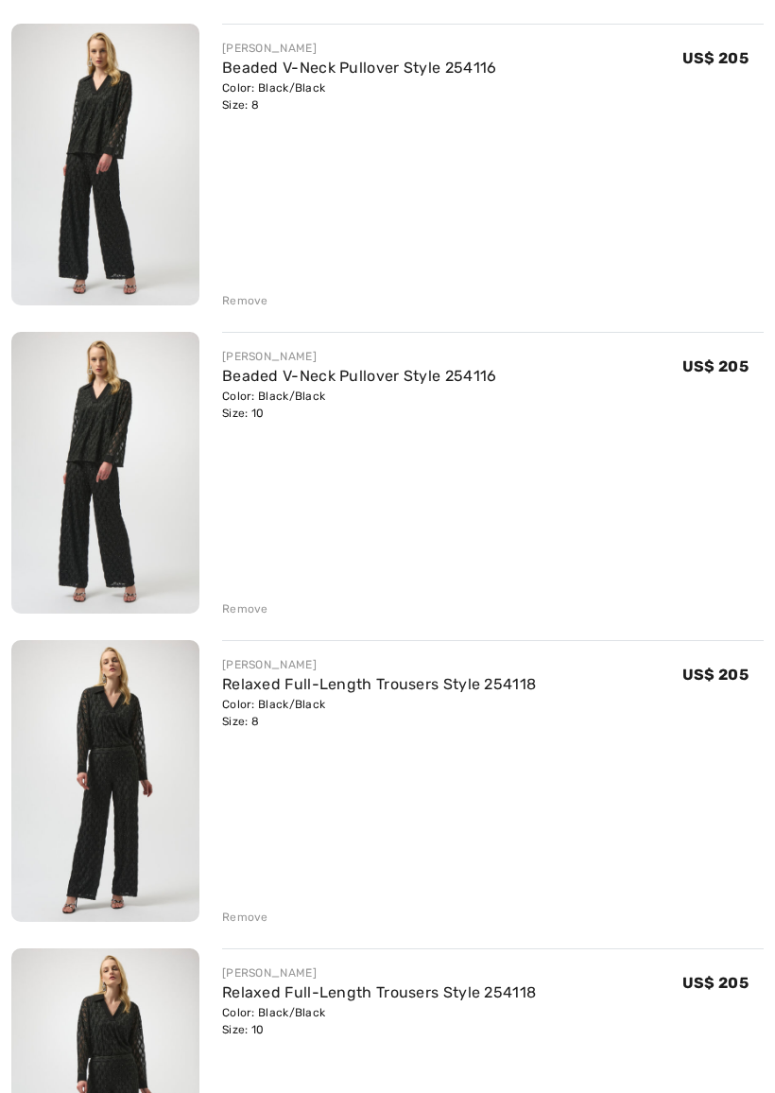
scroll to position [266, 0]
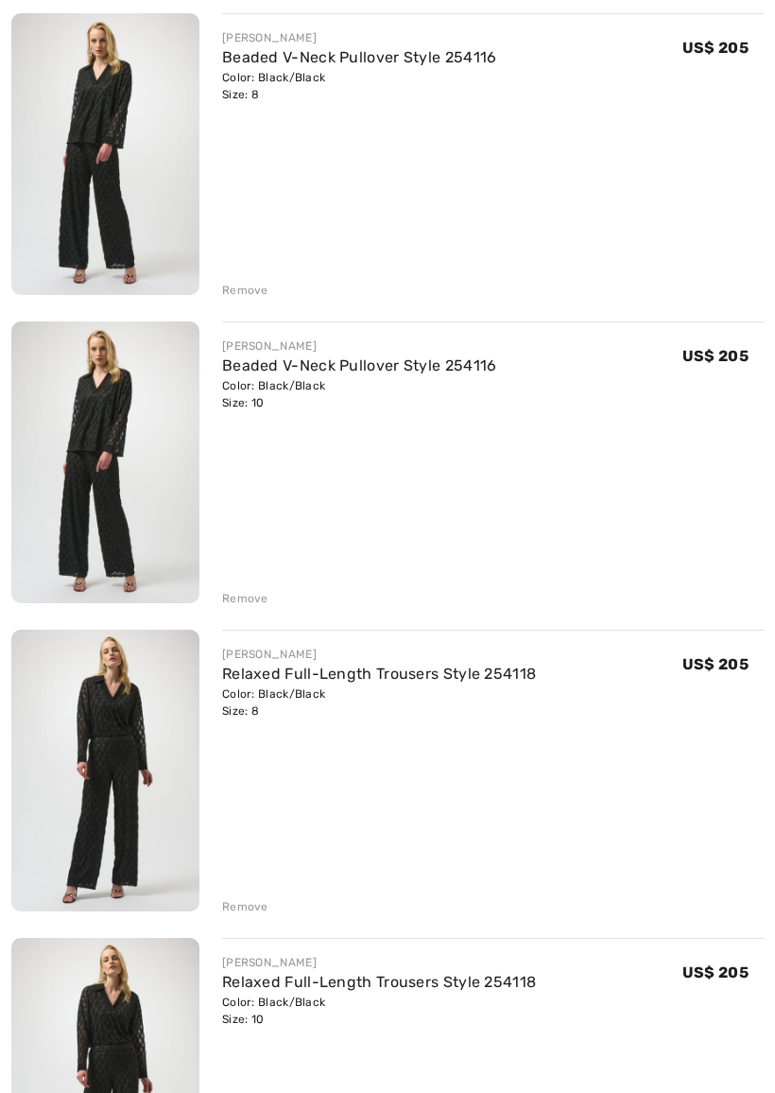
click at [303, 962] on div "[PERSON_NAME] Relaxed Full-Length Trousers Style 254118 Color: Black/Black Size…" at bounding box center [493, 1081] width 542 height 285
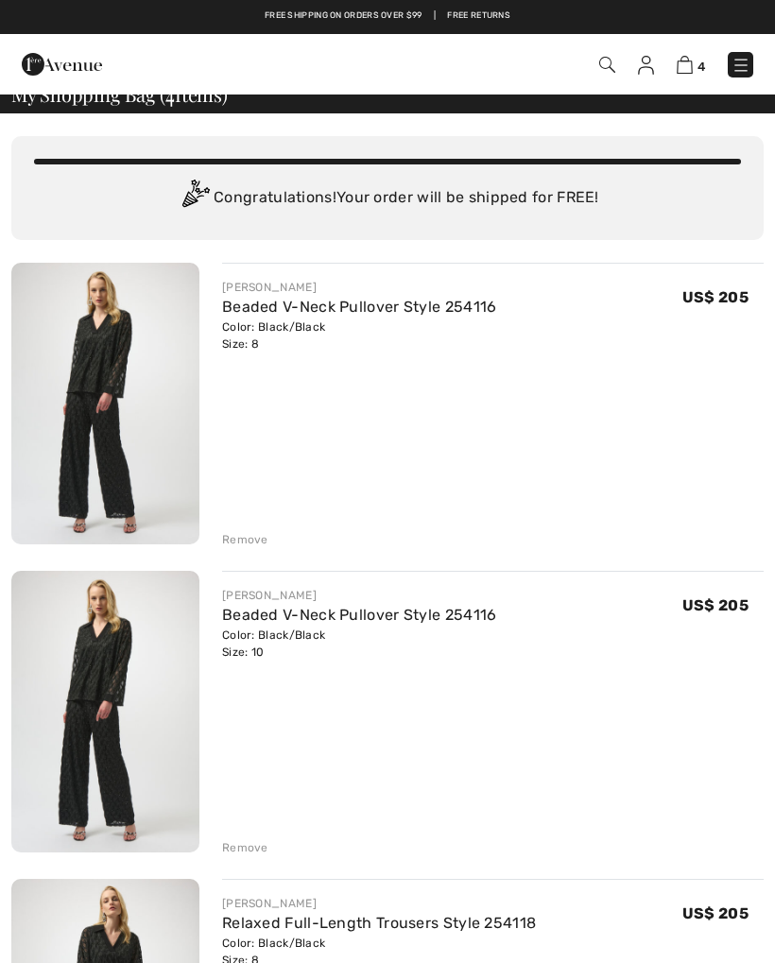
scroll to position [0, 0]
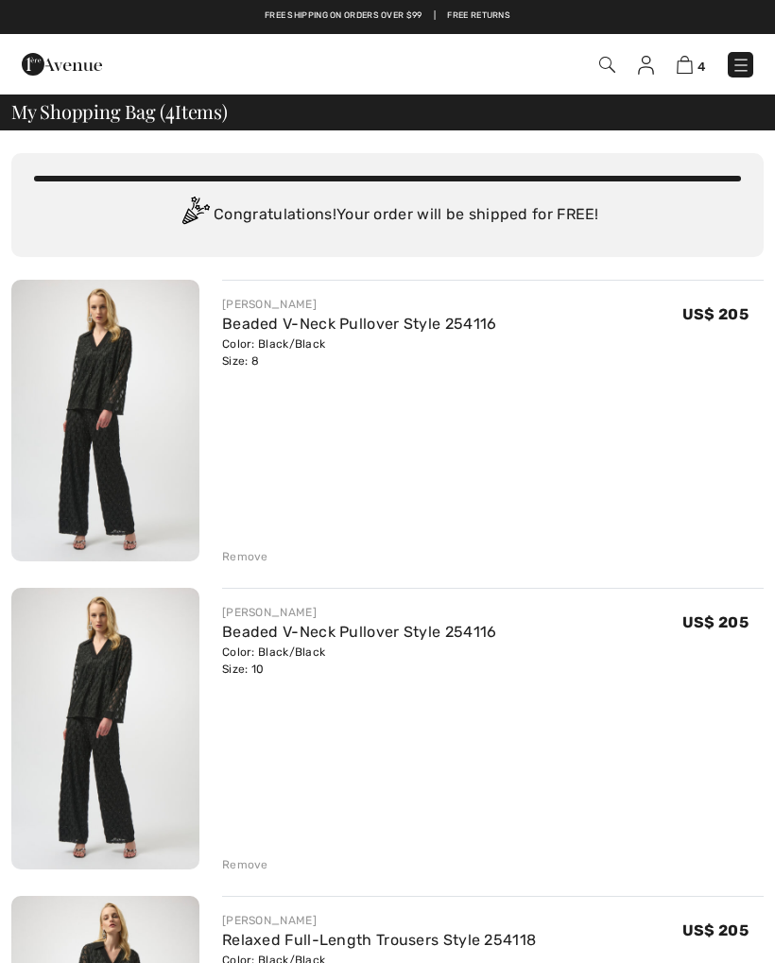
click at [111, 432] on img at bounding box center [105, 421] width 188 height 282
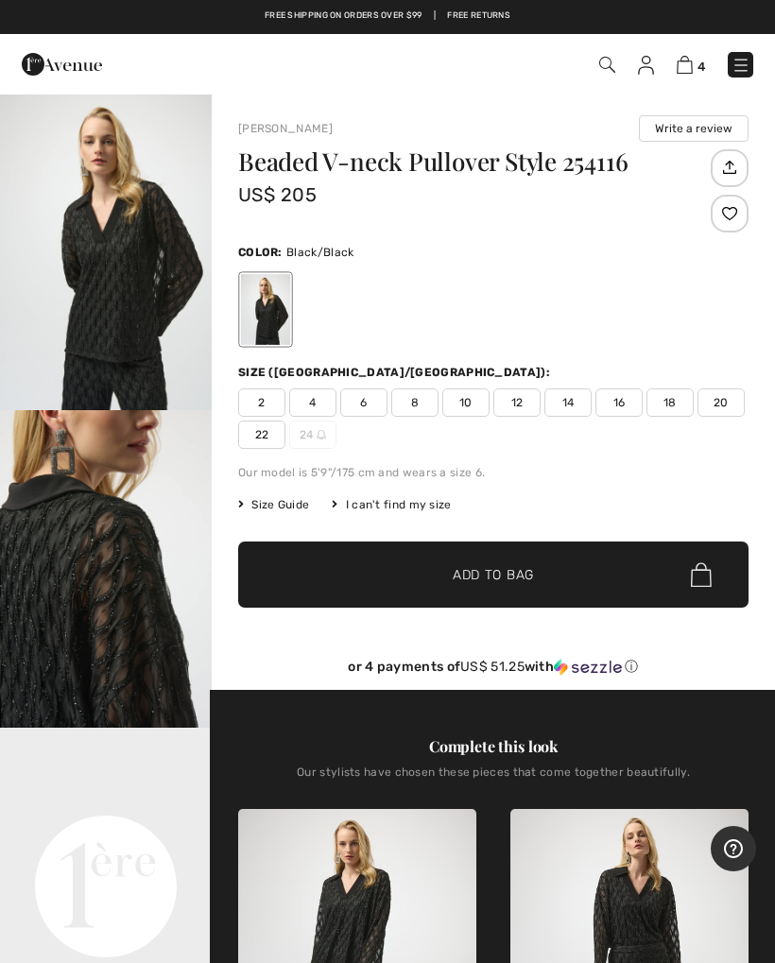
click at [128, 821] on video "Your browser does not support the video tag." at bounding box center [106, 781] width 212 height 106
click at [114, 834] on video "Your browser does not support the video tag." at bounding box center [106, 781] width 212 height 106
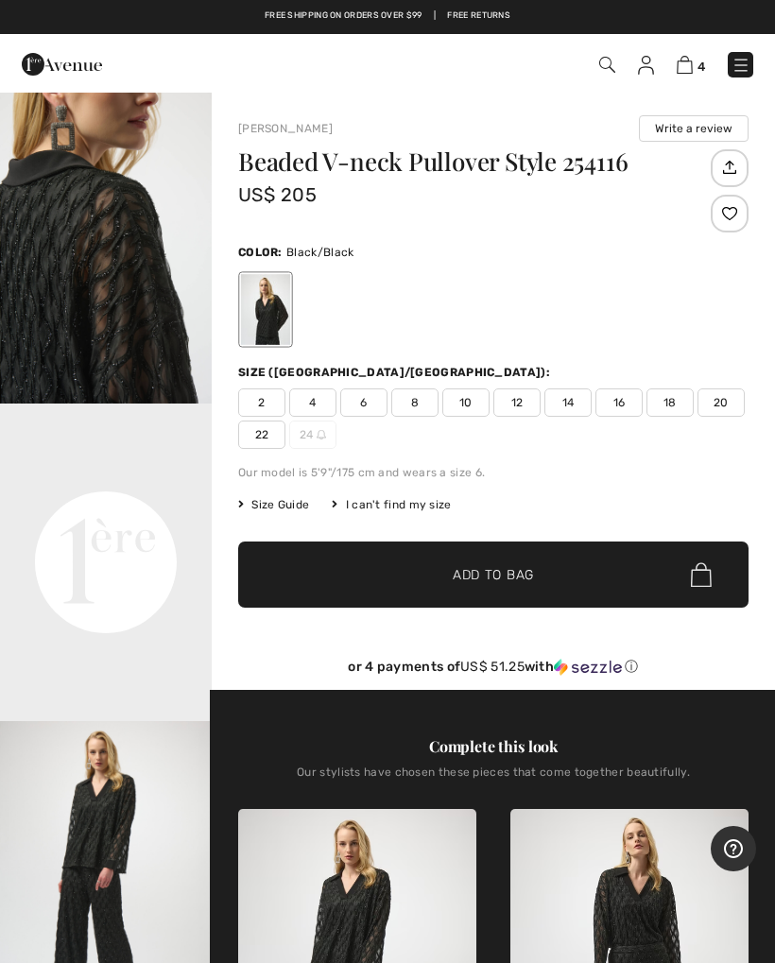
scroll to position [324, 0]
click at [84, 510] on video "Your browser does not support the video tag." at bounding box center [106, 457] width 212 height 106
click at [78, 510] on video "Your browser does not support the video tag." at bounding box center [106, 457] width 212 height 106
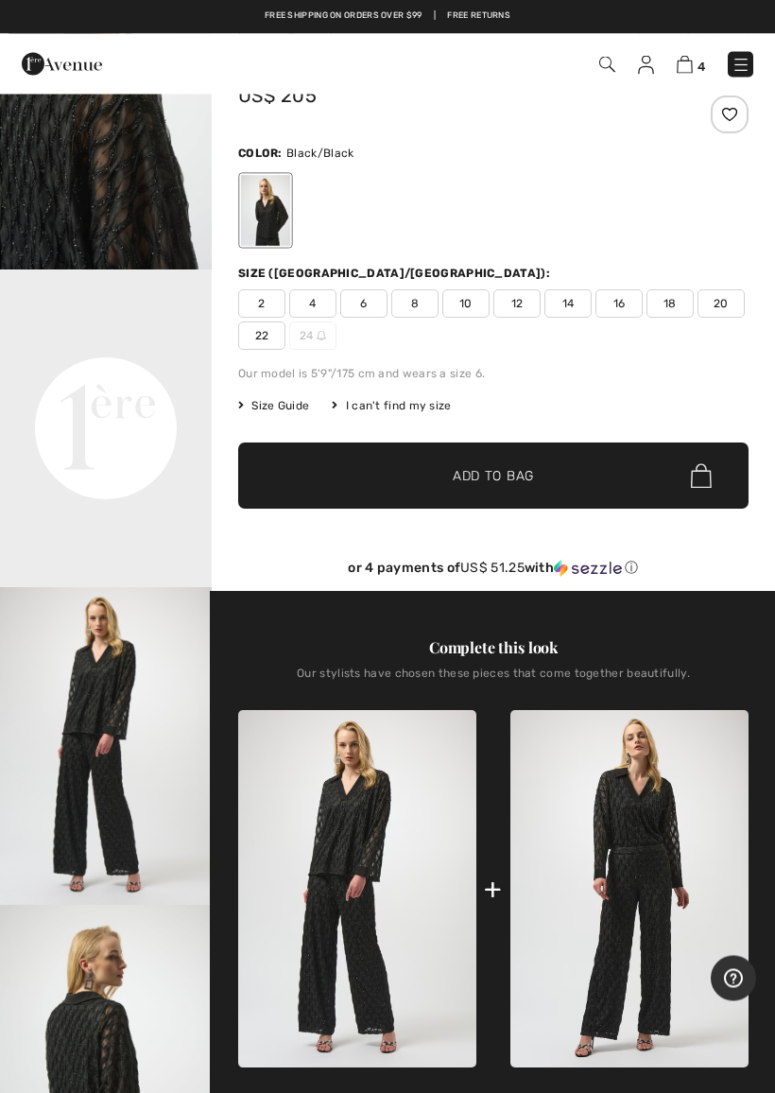
scroll to position [100, 0]
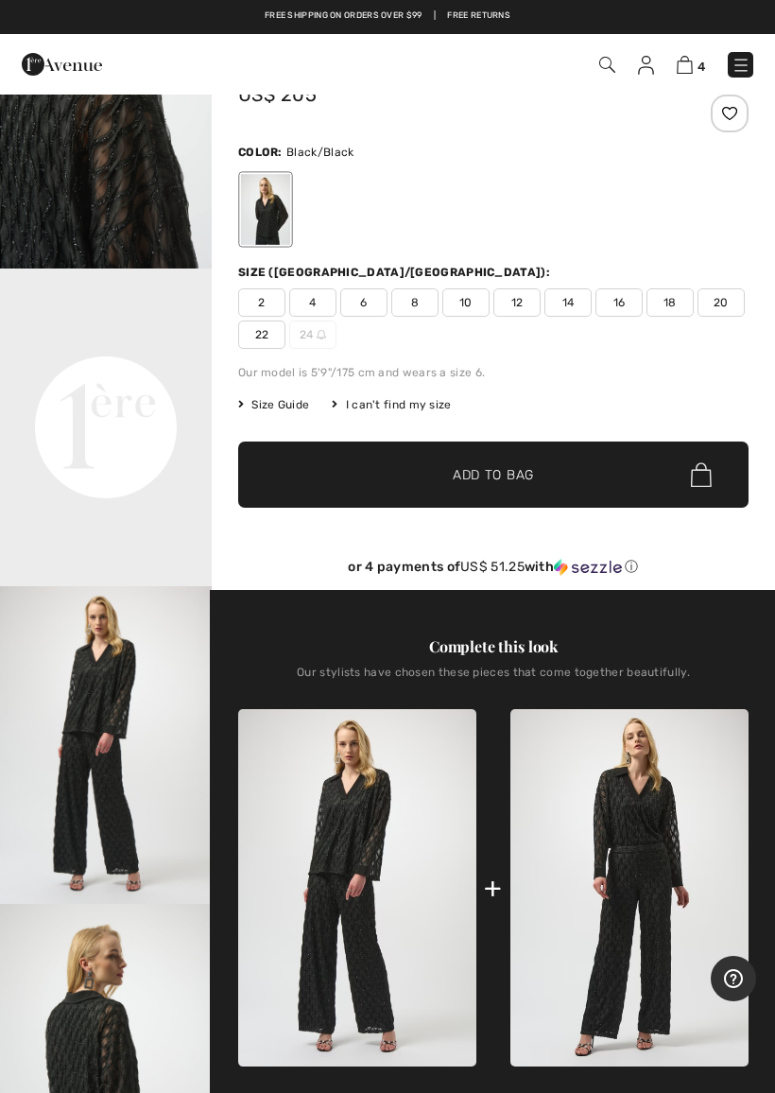
click at [72, 764] on img "3 / 5" at bounding box center [106, 745] width 212 height 318
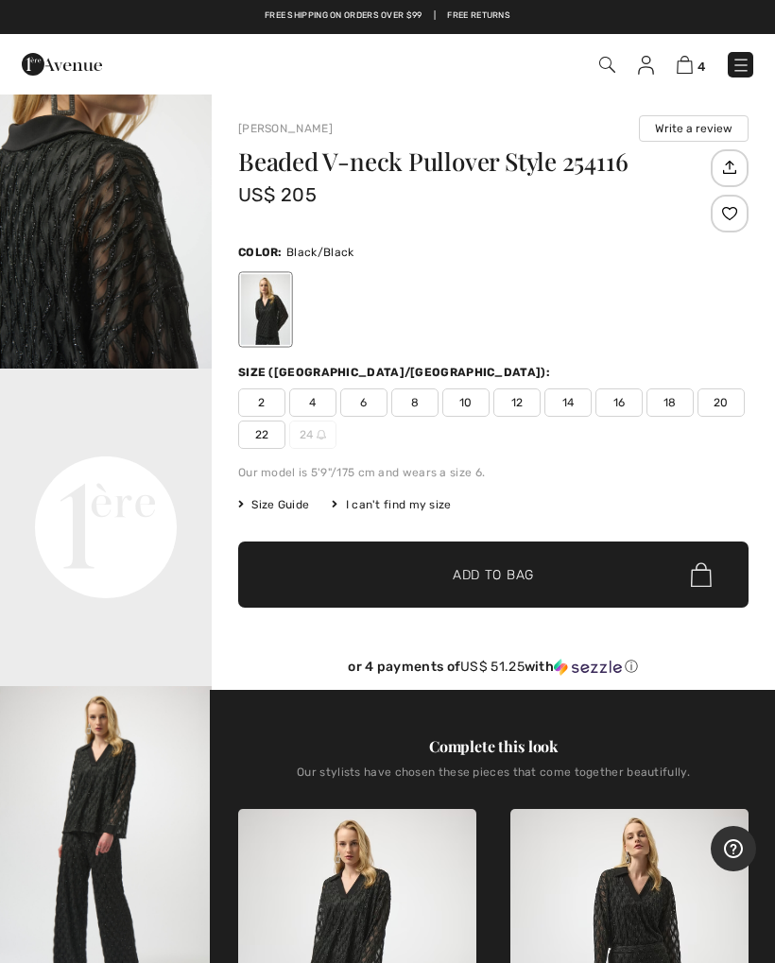
click at [281, 510] on span "Size Guide" at bounding box center [273, 504] width 71 height 17
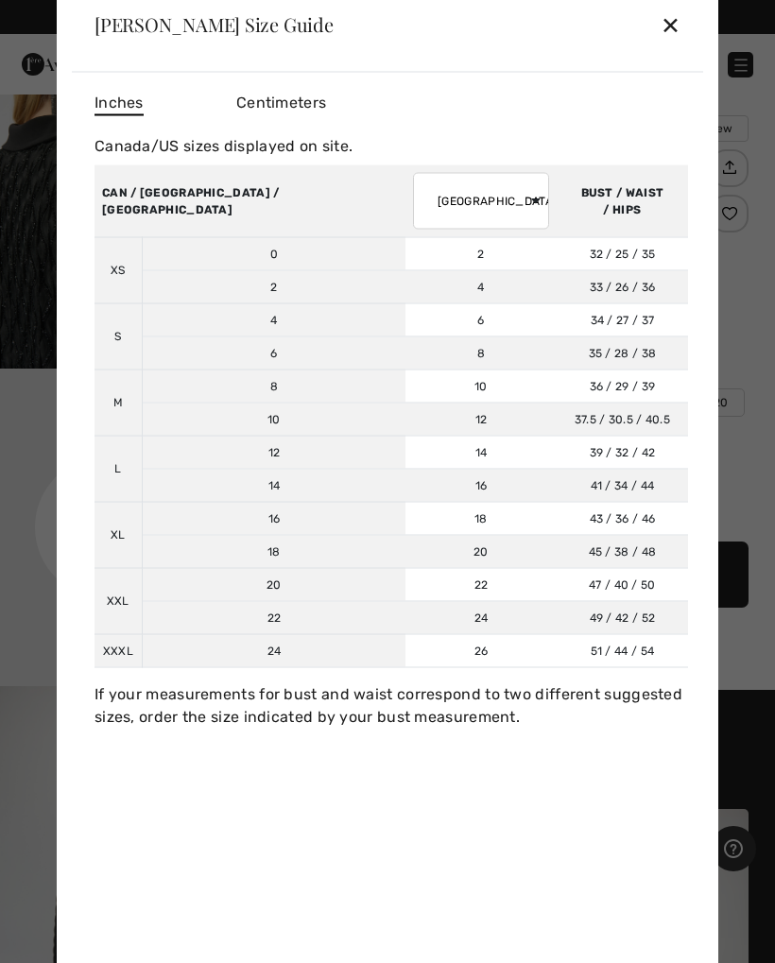
click at [413, 196] on select "AUSTRALIA UK France Germany Spain Italy Japan" at bounding box center [481, 200] width 136 height 57
select select "jp"
click at [415, 200] on select "AUSTRALIA UK France Germany Spain Italy Japan" at bounding box center [481, 200] width 136 height 57
click at [488, 147] on div "Canada/US sizes displayed on site." at bounding box center [392, 145] width 594 height 23
click at [173, 213] on th "CAN / US / MEXICO" at bounding box center [250, 200] width 311 height 73
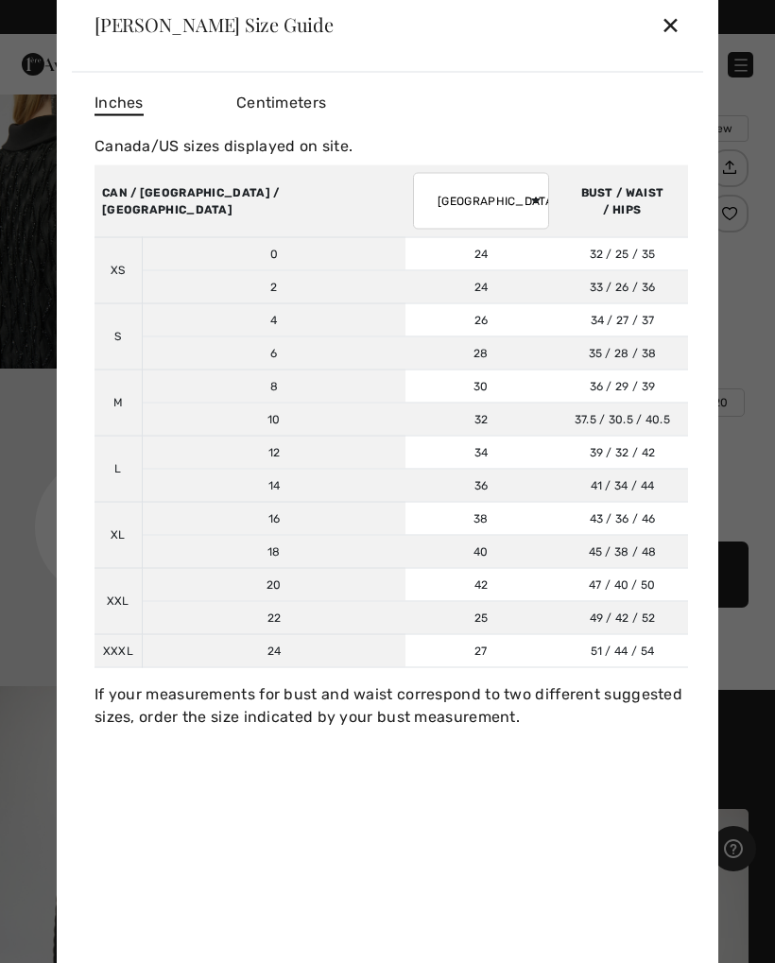
click at [122, 98] on span "Inches" at bounding box center [119, 103] width 49 height 25
click at [678, 31] on div "✕" at bounding box center [671, 25] width 20 height 40
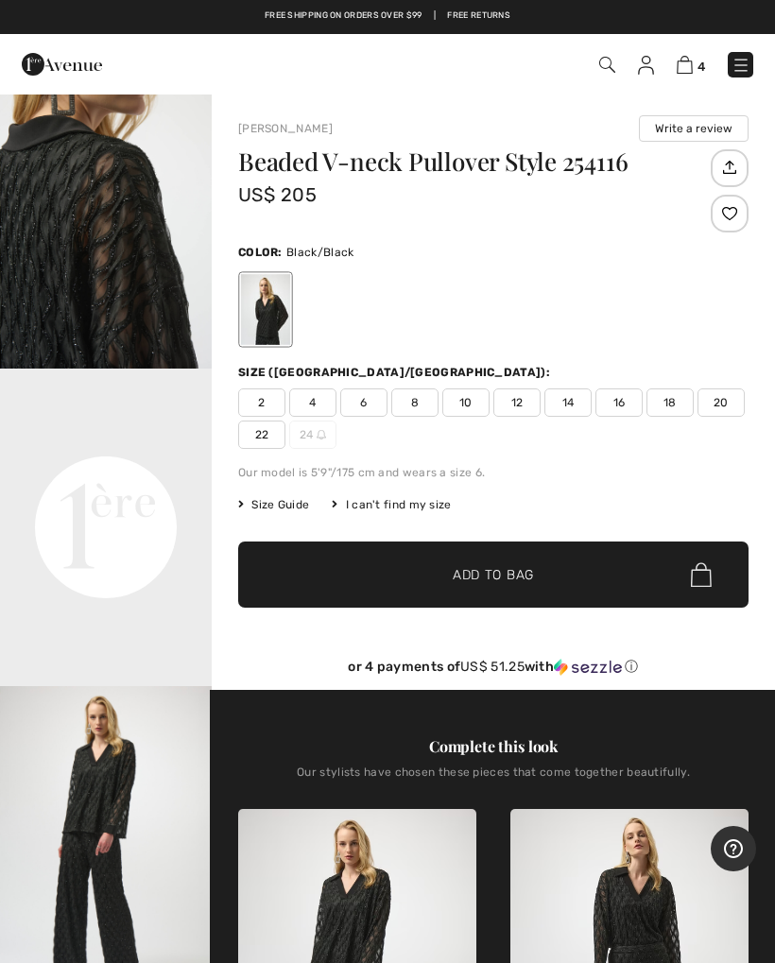
click at [406, 510] on div "I can't find my size" at bounding box center [391, 504] width 119 height 17
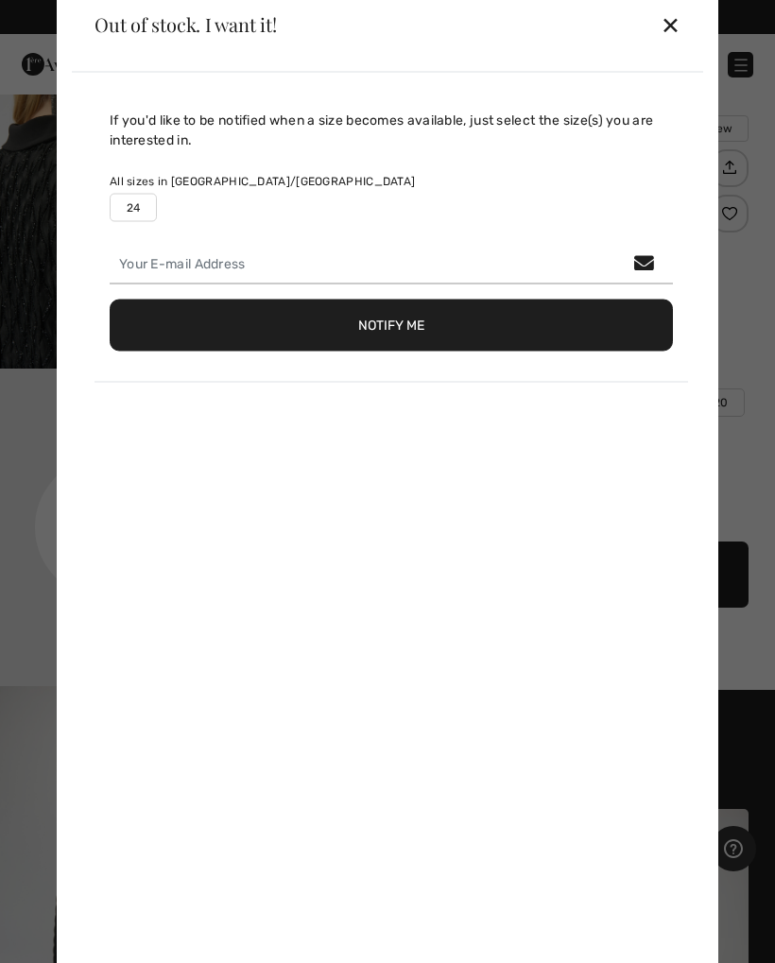
click at [680, 20] on div "✕" at bounding box center [671, 25] width 20 height 40
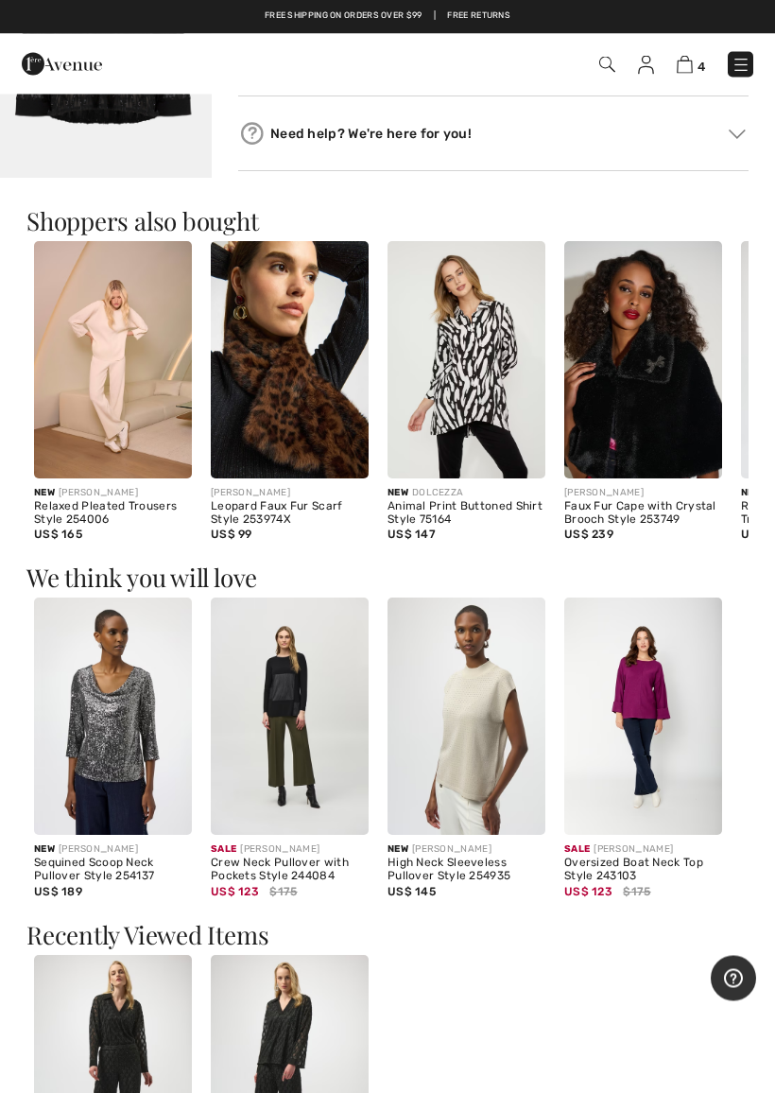
scroll to position [1461, 0]
click at [285, 769] on img at bounding box center [290, 715] width 158 height 237
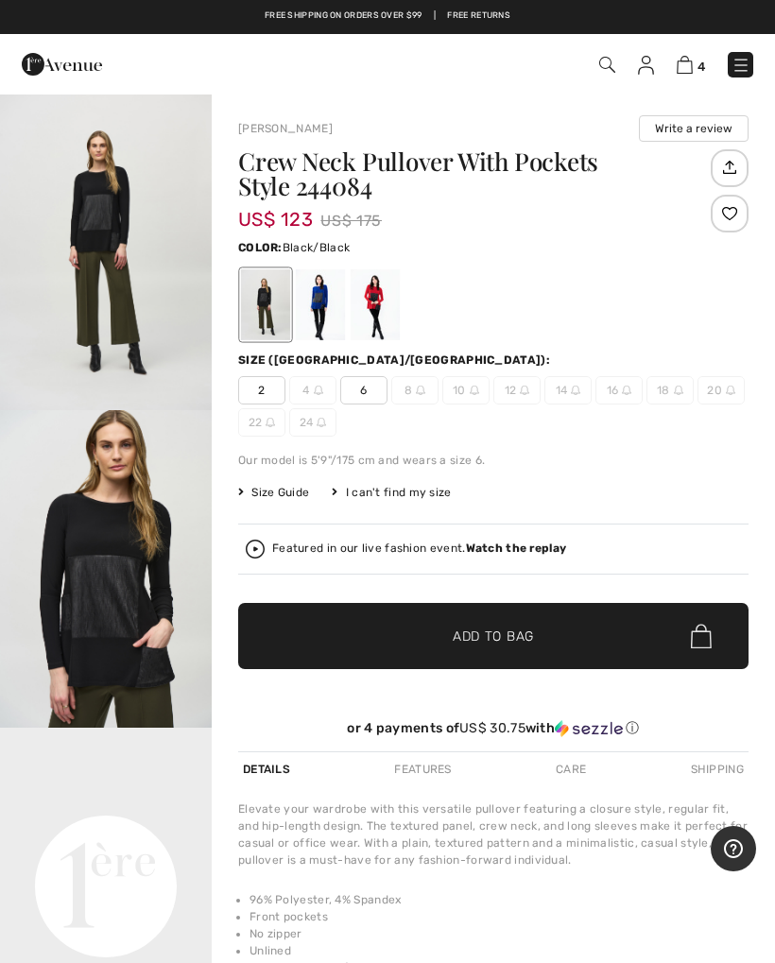
click at [110, 834] on video "Your browser does not support the video tag." at bounding box center [106, 781] width 212 height 106
click at [126, 834] on video "Your browser does not support the video tag." at bounding box center [106, 781] width 212 height 106
